Goal: Communication & Community: Answer question/provide support

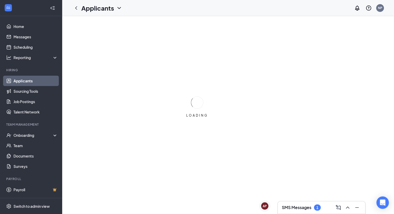
click at [310, 205] on h3 "SMS Messages" at bounding box center [297, 208] width 30 height 6
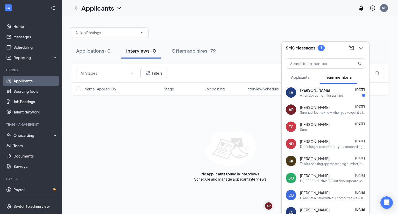
click at [321, 92] on div "[PERSON_NAME] [DATE]" at bounding box center [332, 90] width 65 height 5
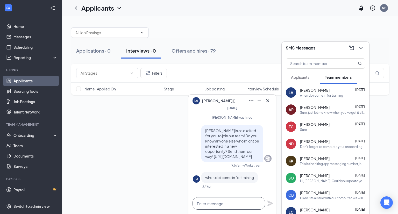
click at [227, 205] on textarea at bounding box center [229, 203] width 73 height 12
click at [228, 198] on textarea at bounding box center [229, 203] width 73 height 12
click at [230, 200] on textarea at bounding box center [229, 203] width 73 height 12
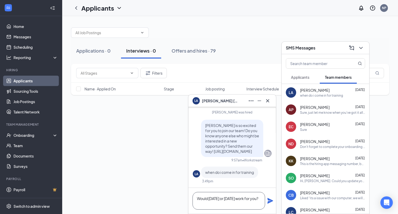
type textarea "Would [DATE] or [DATE] work for you?"
click at [270, 201] on icon "Plane" at bounding box center [270, 201] width 6 height 6
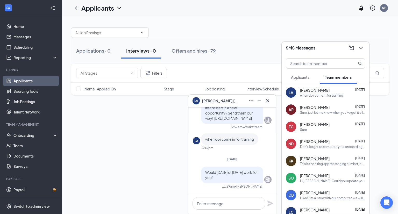
click at [158, 141] on div "No applicants found in interviews Schedule and manage applicant interviews" at bounding box center [230, 156] width 318 height 50
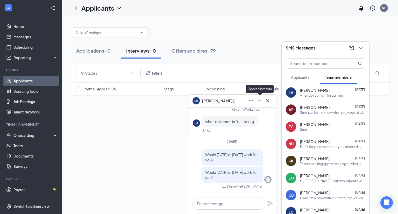
click at [261, 100] on icon "Minimize" at bounding box center [259, 101] width 6 height 6
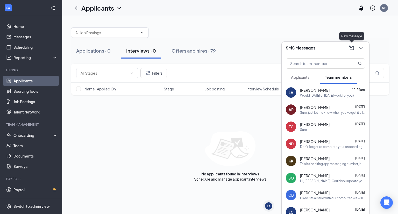
click at [361, 48] on icon "ChevronDown" at bounding box center [360, 48] width 3 height 2
